Goal: Transaction & Acquisition: Obtain resource

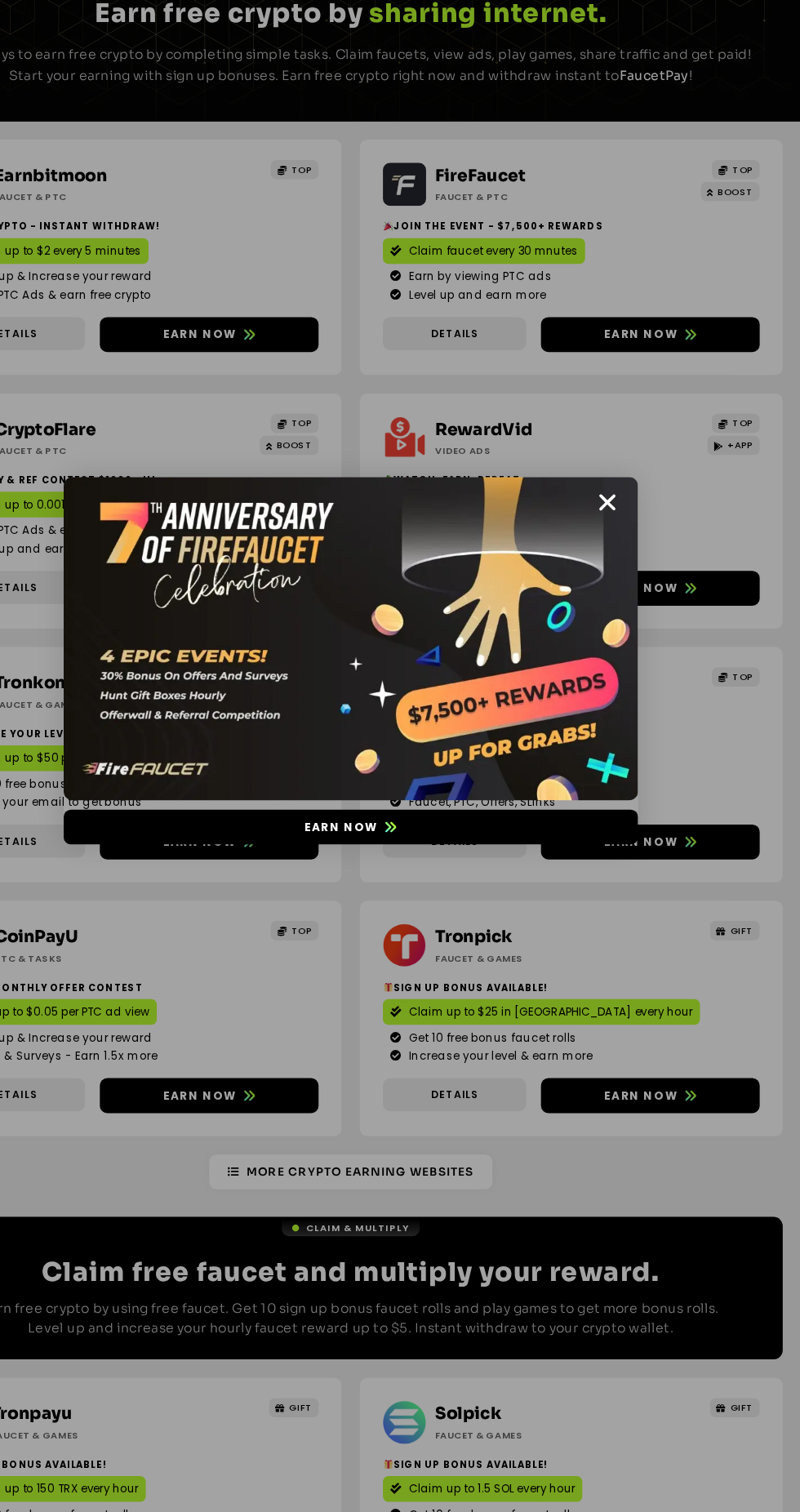
scroll to position [15, 0]
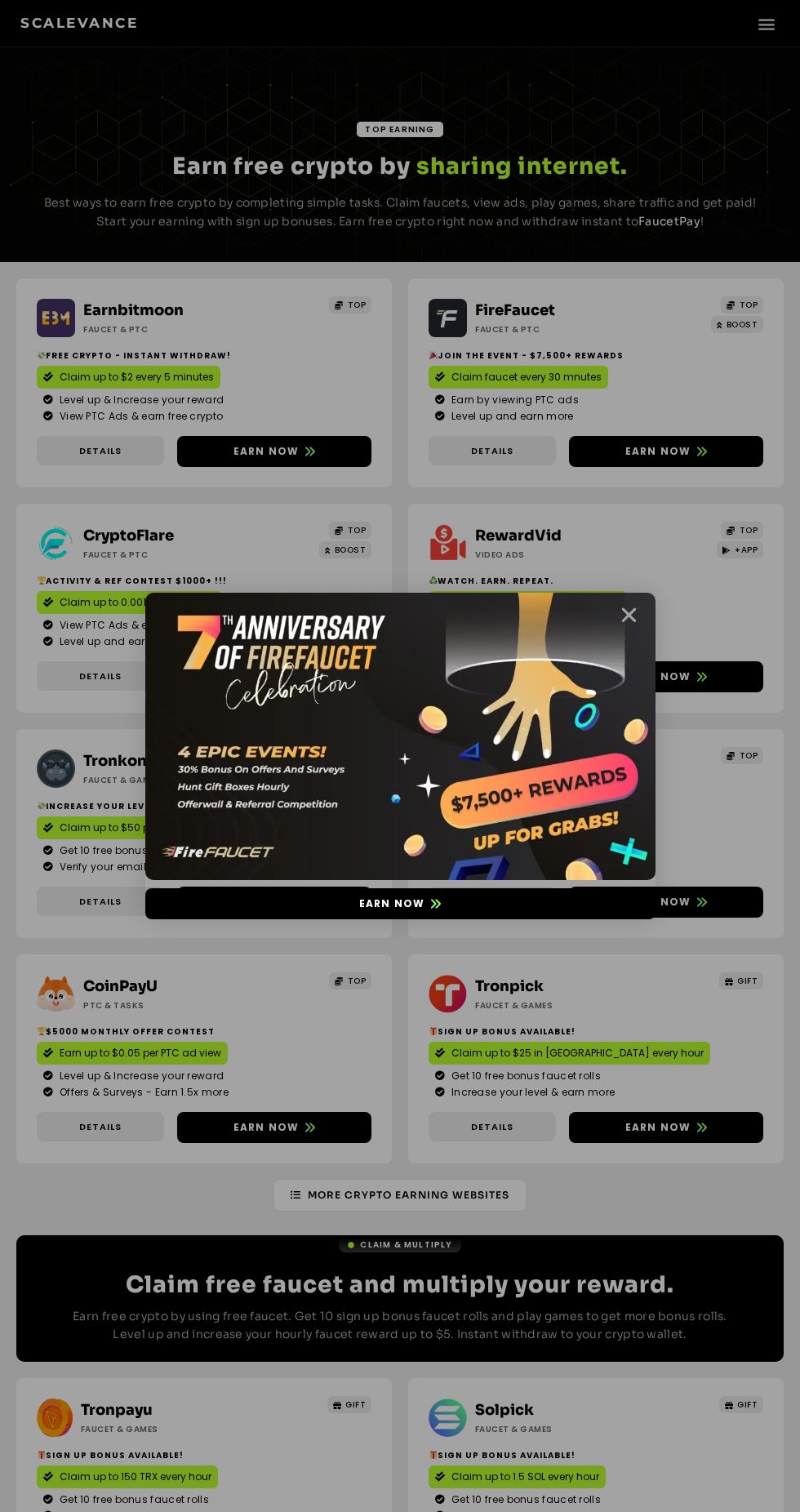
click at [634, 619] on icon "Close" at bounding box center [629, 615] width 20 height 20
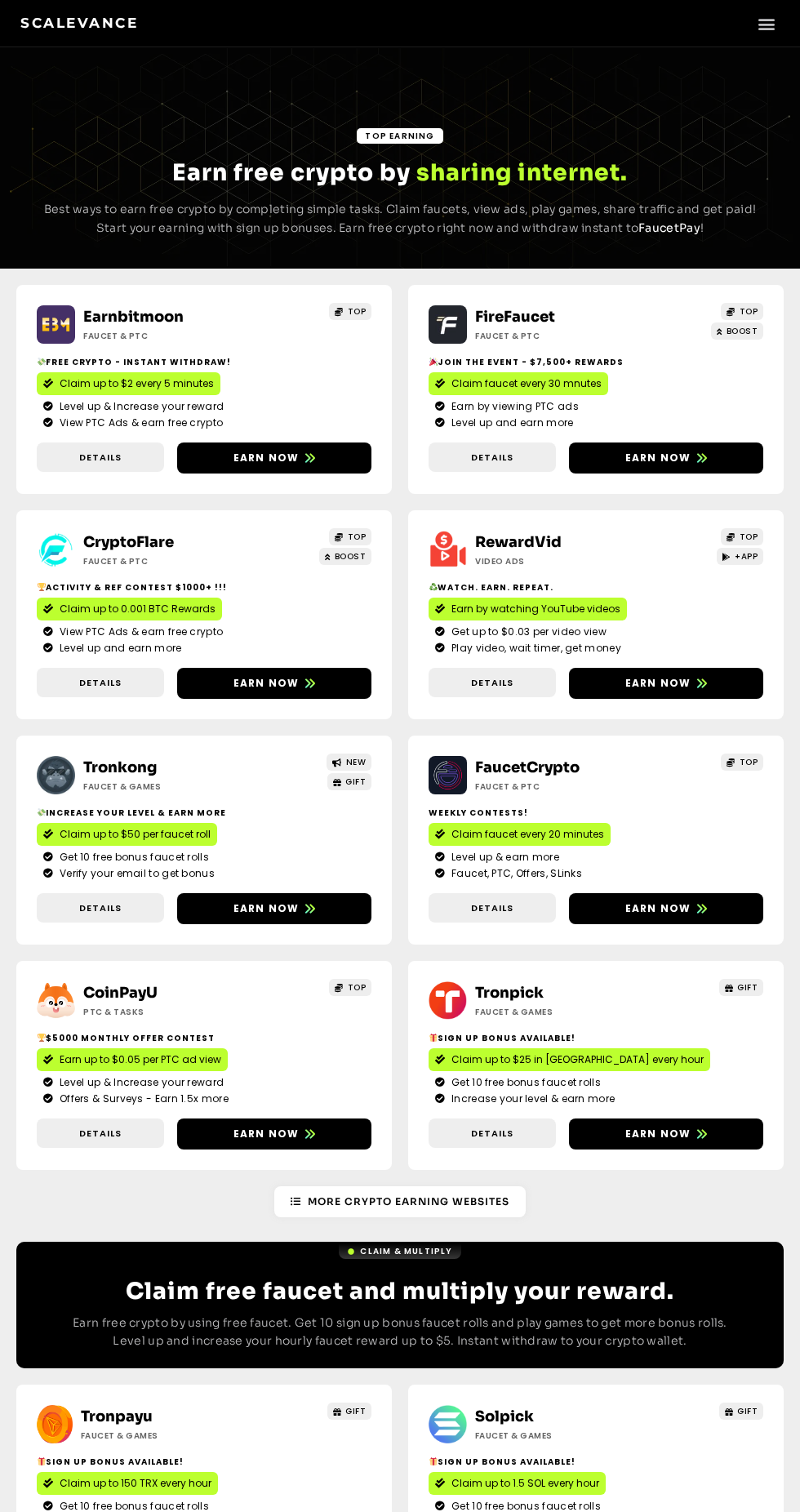
scroll to position [0, 0]
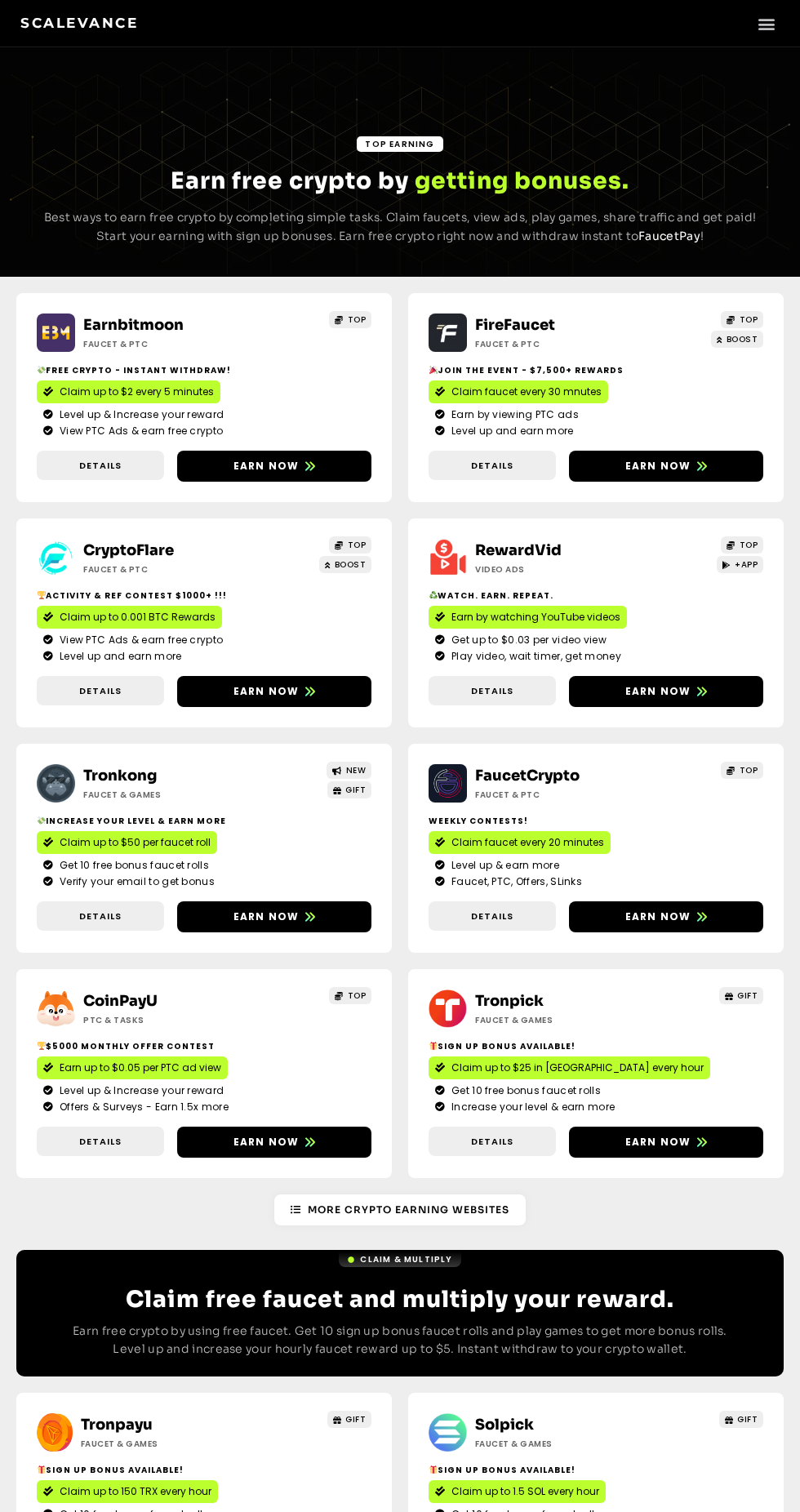
click at [294, 883] on li "Verify your email to get bonus" at bounding box center [204, 882] width 322 height 15
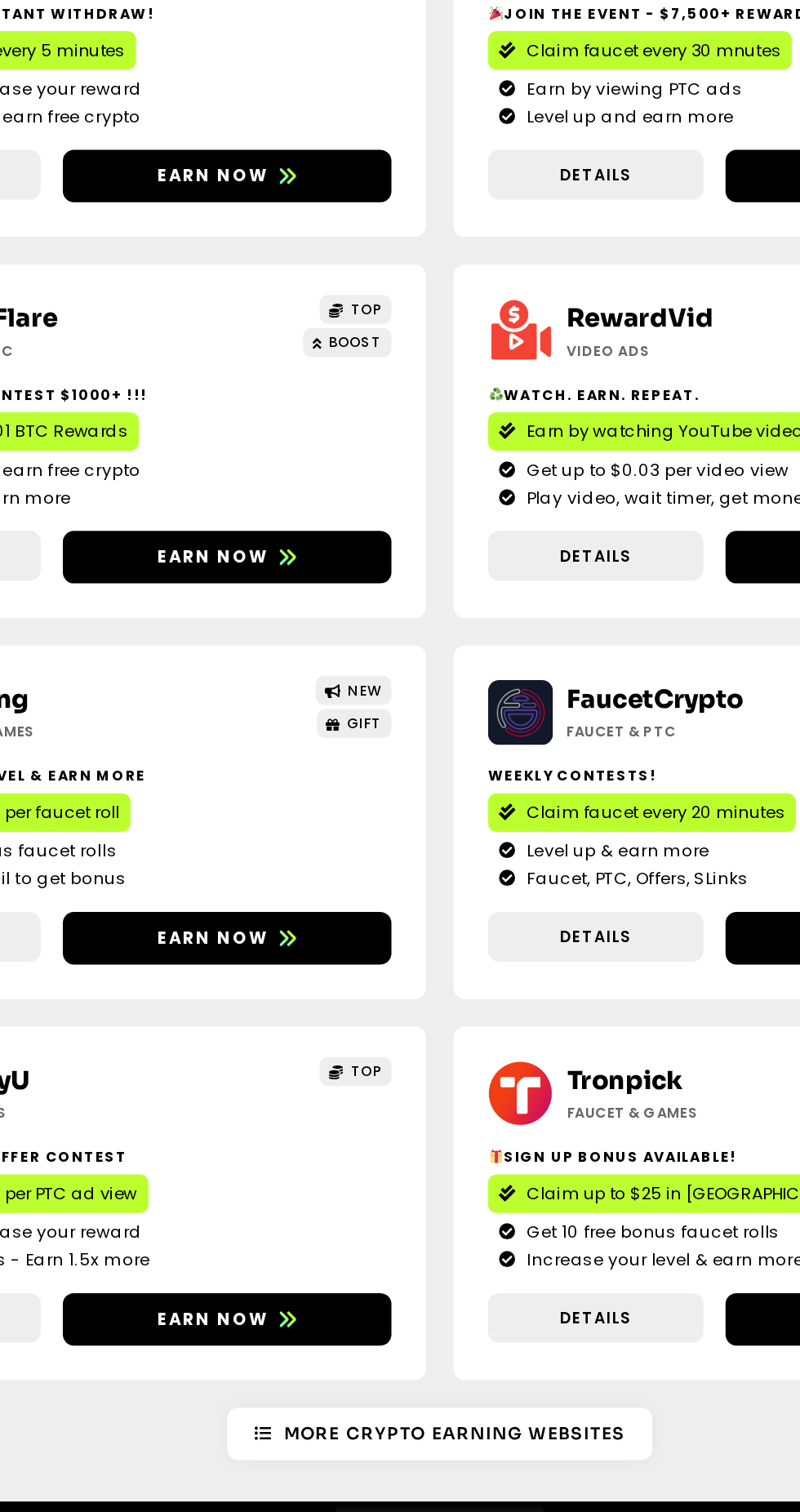
scroll to position [18, 0]
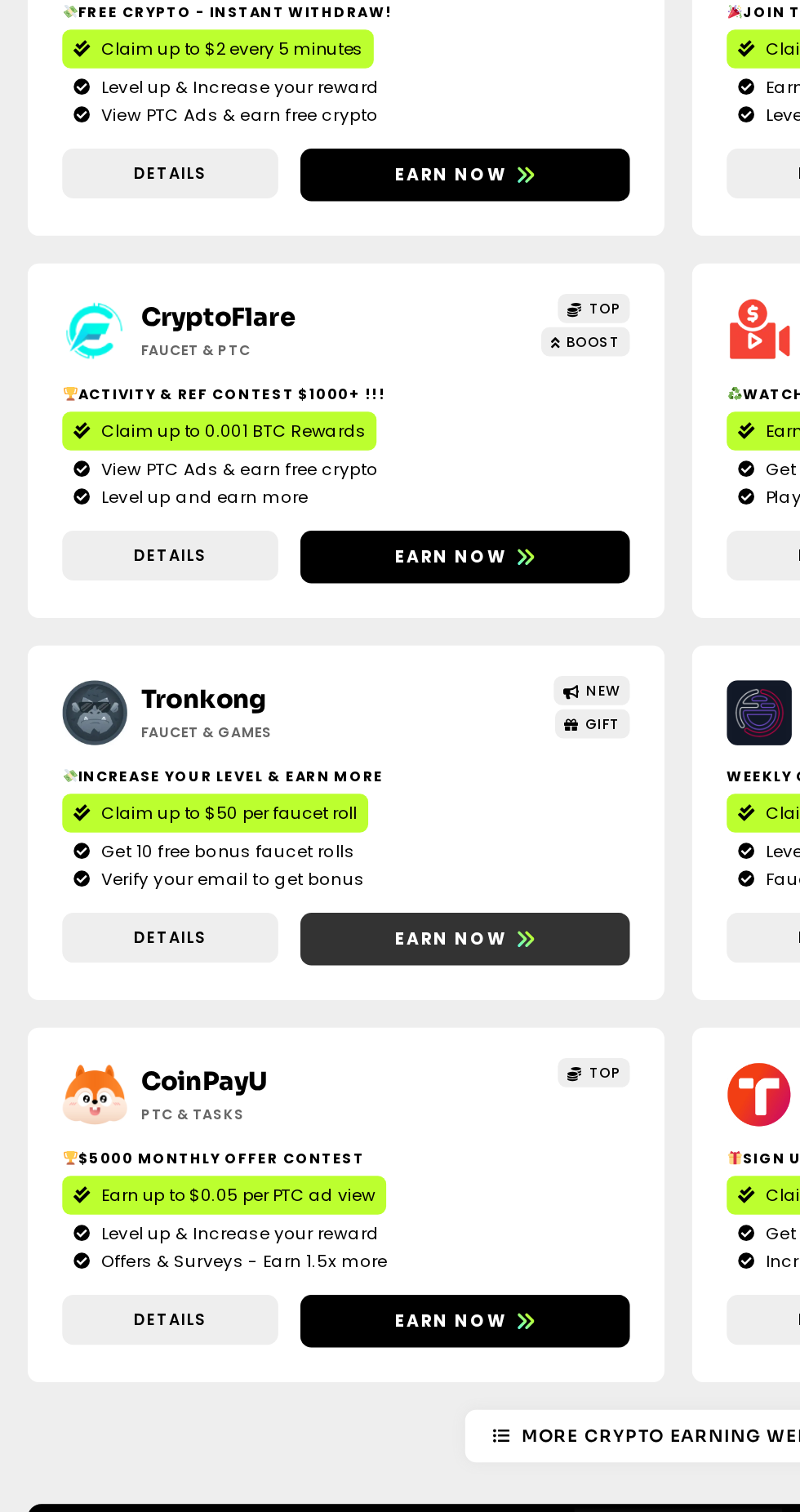
click at [290, 896] on span "Earn now" at bounding box center [266, 899] width 66 height 15
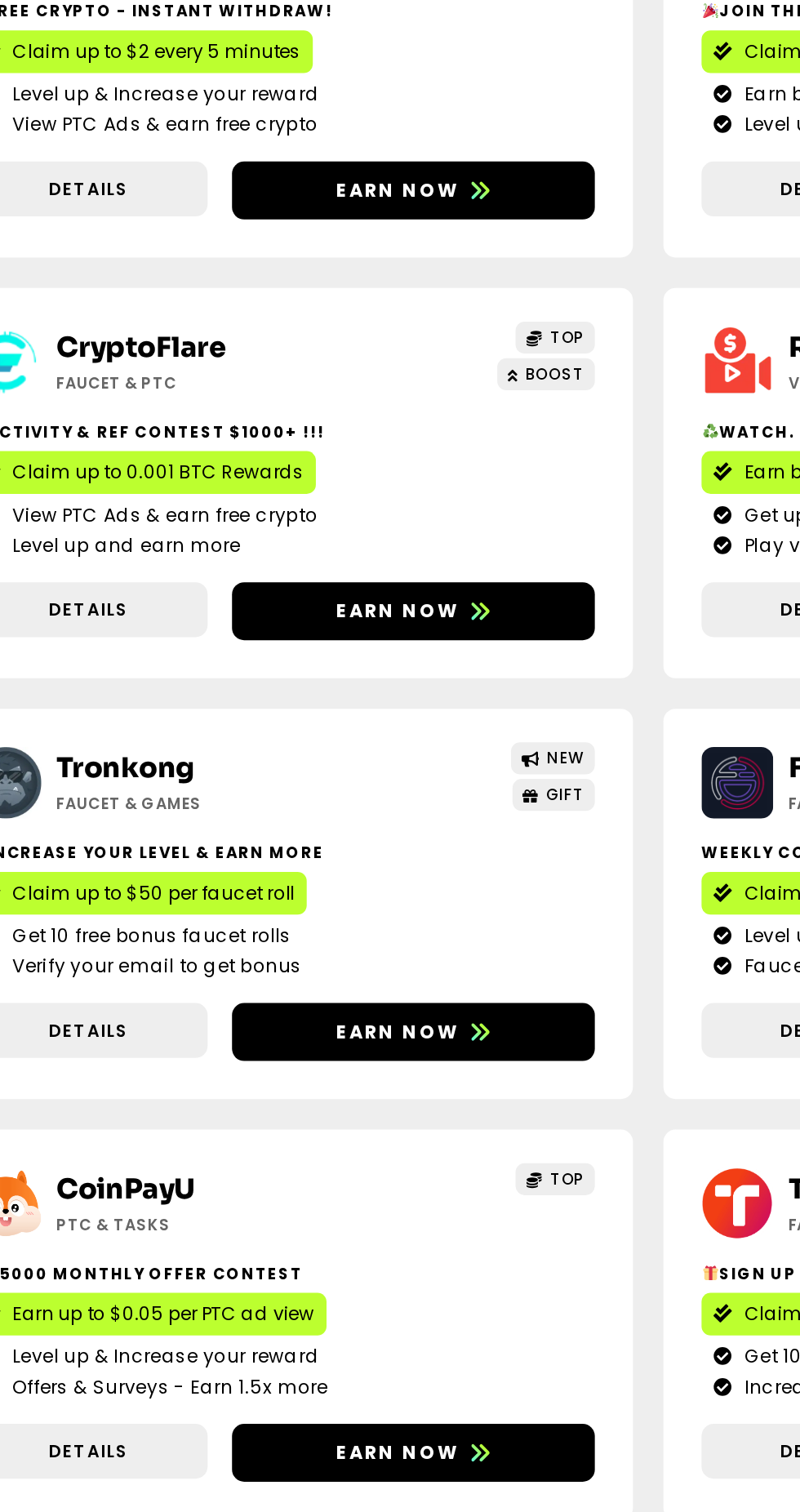
scroll to position [3, 0]
